Goal: Task Accomplishment & Management: Complete application form

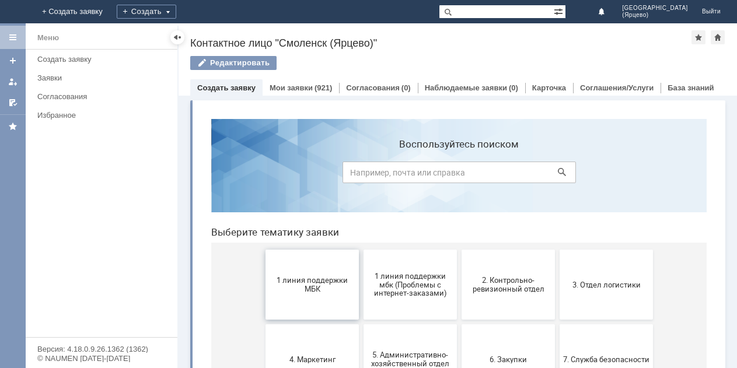
click at [307, 297] on button "1 линия поддержки МБК" at bounding box center [312, 285] width 93 height 70
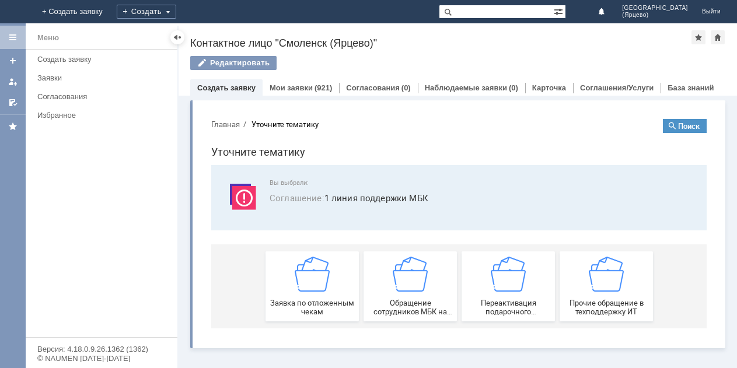
click at [307, 297] on div "Заявка по отложенным чекам" at bounding box center [312, 287] width 86 height 60
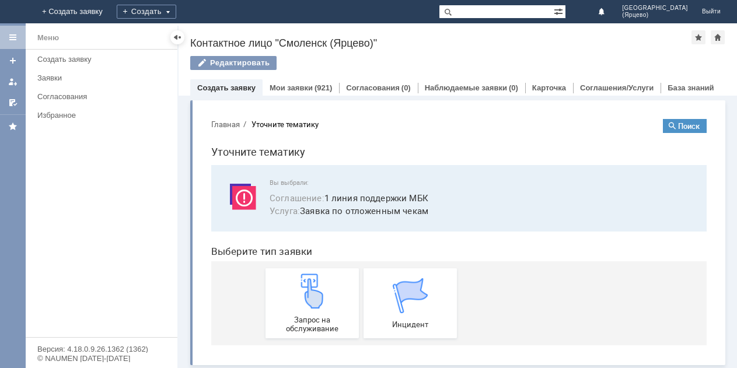
click at [307, 297] on img at bounding box center [312, 291] width 35 height 35
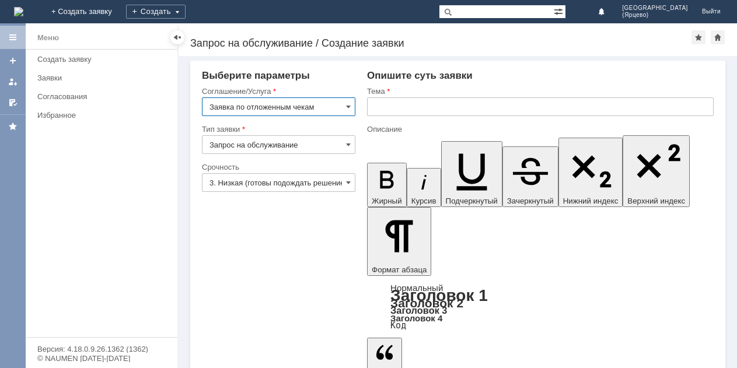
click at [333, 142] on input "Запрос на обслуживание" at bounding box center [279, 144] width 154 height 19
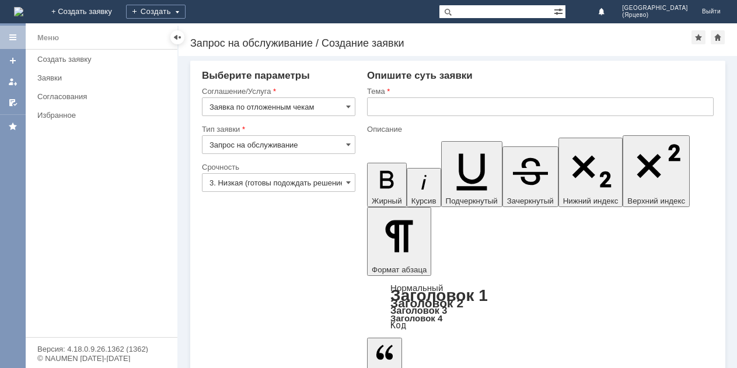
type input "Запрос на обслуживание"
click at [346, 182] on span at bounding box center [348, 182] width 5 height 9
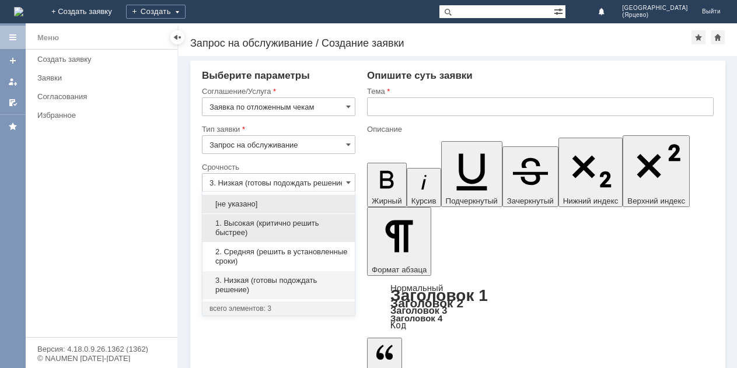
click at [297, 229] on span "1. Высокая (критично решить быстрее)" at bounding box center [279, 228] width 138 height 19
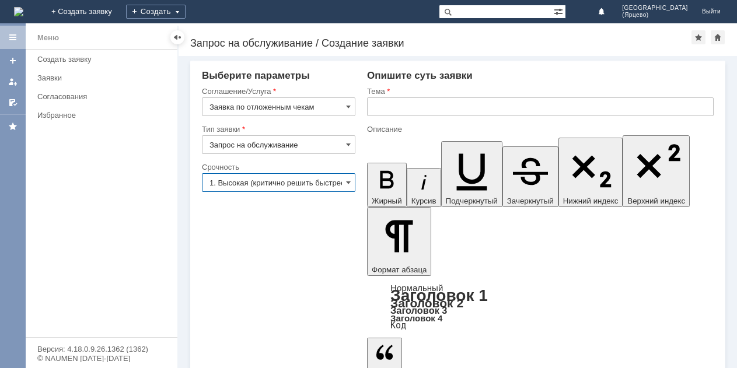
scroll to position [0, 8]
type input "1. Высокая (критично решить быстрее)"
click at [390, 103] on input "text" at bounding box center [540, 107] width 347 height 19
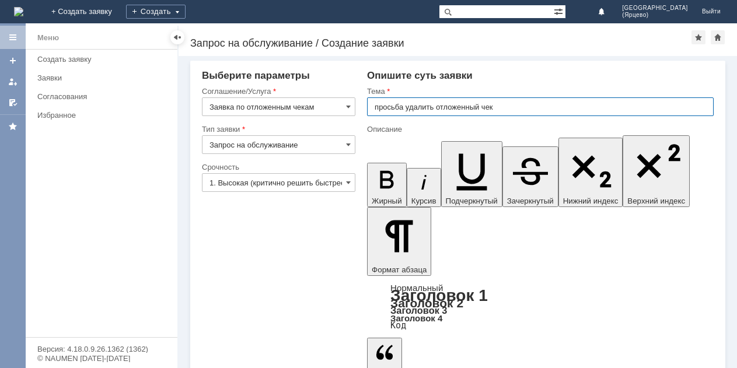
type input "просьба удалить отложенный чек"
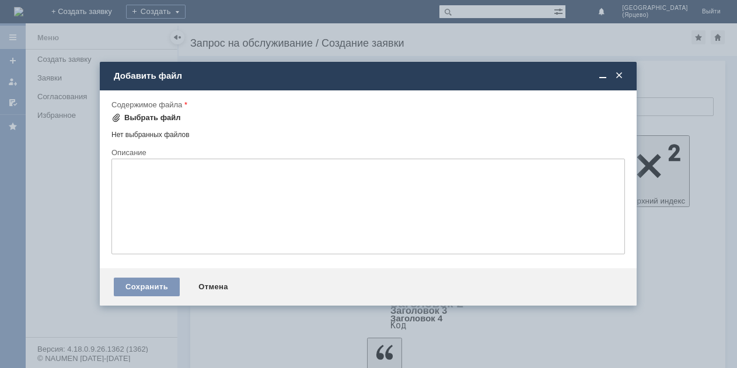
click at [112, 114] on span at bounding box center [116, 117] width 9 height 9
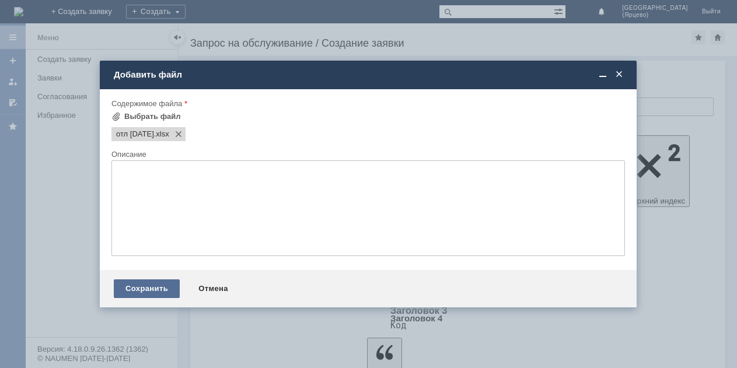
click at [130, 287] on div "Сохранить" at bounding box center [147, 289] width 66 height 19
